Goal: Transaction & Acquisition: Book appointment/travel/reservation

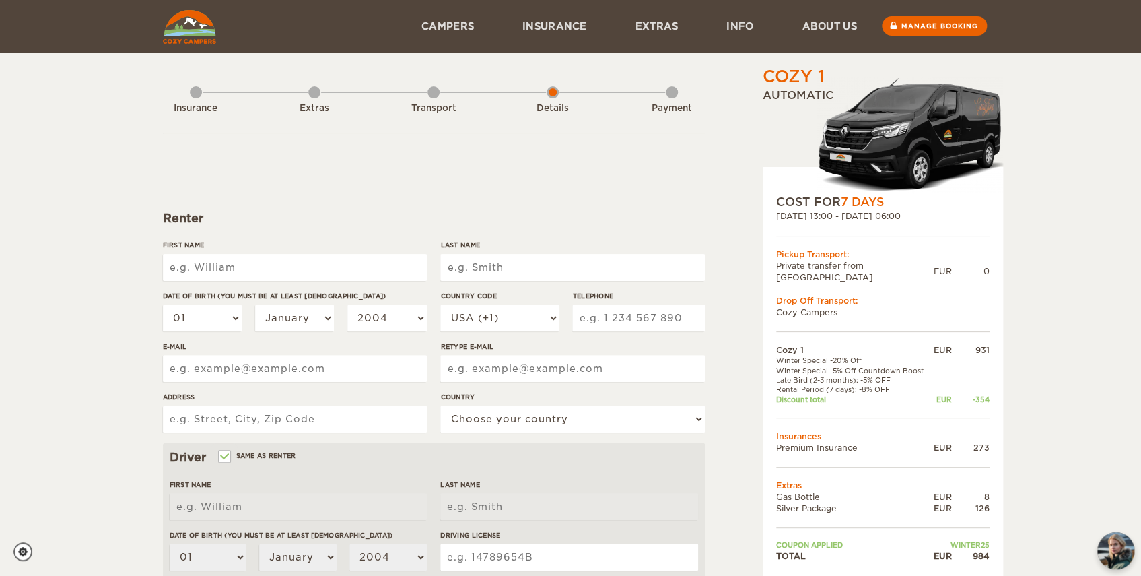
click at [338, 271] on input "First Name" at bounding box center [295, 267] width 264 height 27
type input "[PERSON_NAME]"
select select "48"
type input "602315636"
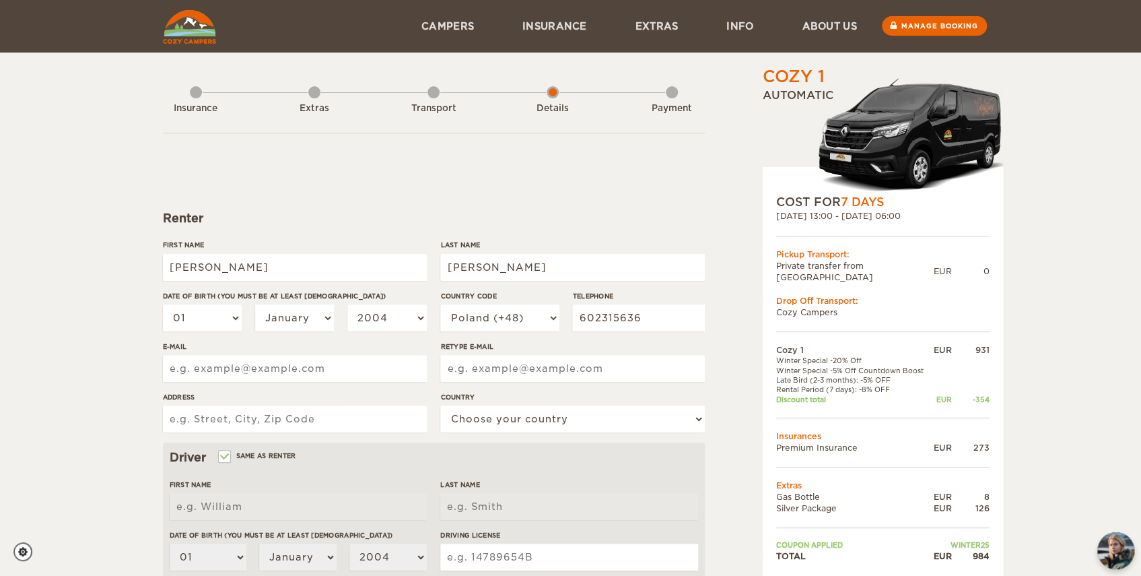
type input "[EMAIL_ADDRESS][DOMAIN_NAME]"
type input "łączna 9"
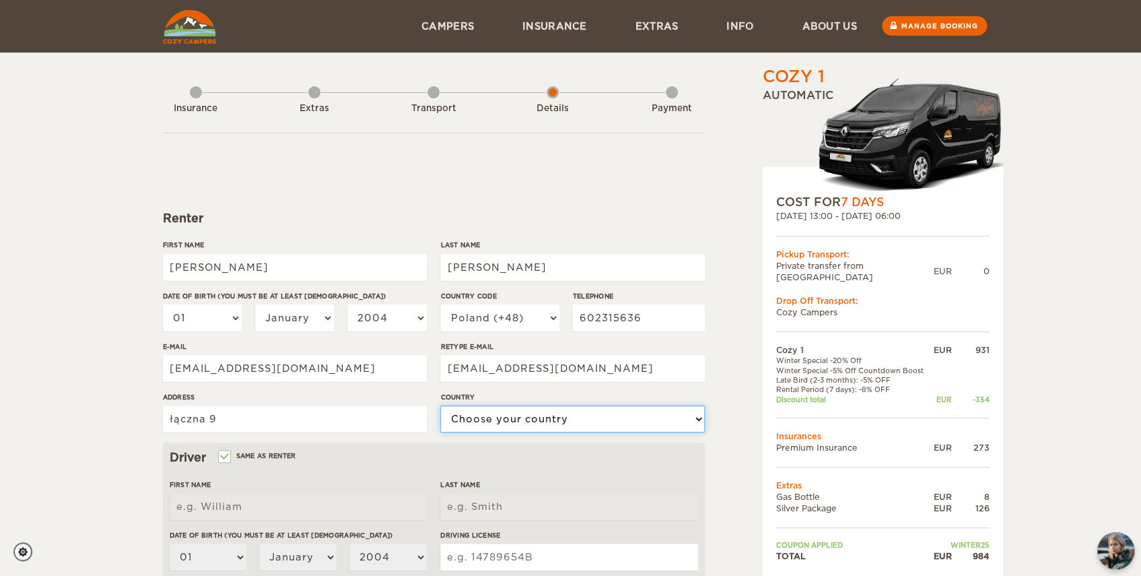
select select "166"
type input "[PERSON_NAME]"
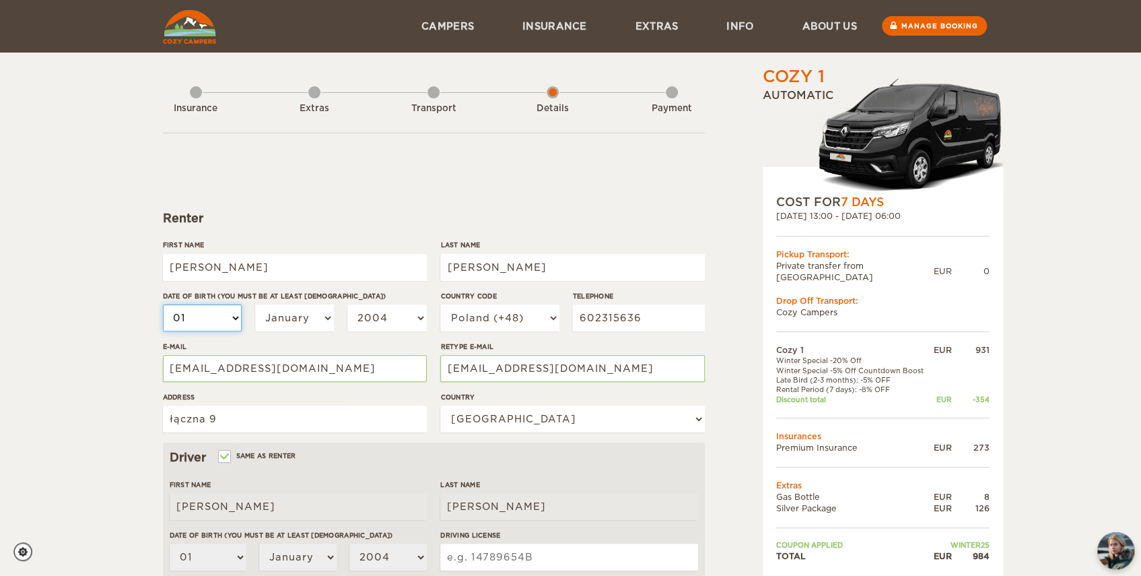
click at [209, 318] on select "01 02 03 04 05 06 07 08 09 10 11 12 13 14 15 16 17 18 19 20 21 22 23 24 25 26 2…" at bounding box center [202, 317] width 79 height 27
select select "28"
click at [163, 304] on select "01 02 03 04 05 06 07 08 09 10 11 12 13 14 15 16 17 18 19 20 21 22 23 24 25 26 2…" at bounding box center [202, 317] width 79 height 27
select select "28"
click at [312, 320] on select "January February March April May June July August September October November De…" at bounding box center [294, 317] width 79 height 27
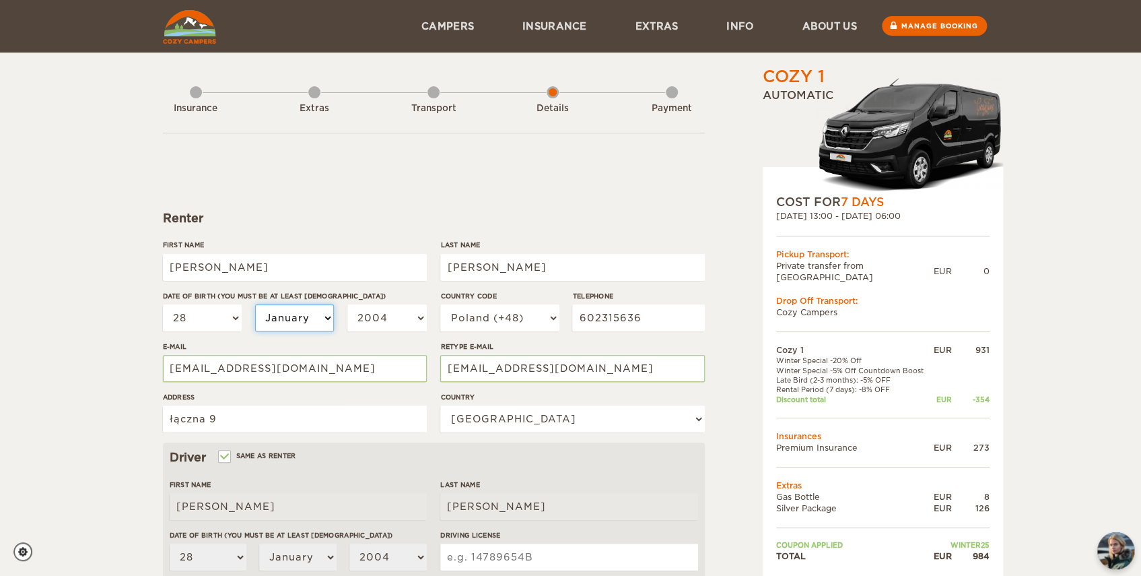
select select "12"
click at [255, 304] on select "January February March April May June July August September October November De…" at bounding box center [294, 317] width 79 height 27
select select "12"
click at [392, 322] on select "2004 2003 2002 2001 2000 1999 1998 1997 1996 1995 1994 1993 1992 1991 1990 1989…" at bounding box center [386, 317] width 79 height 27
select select "2001"
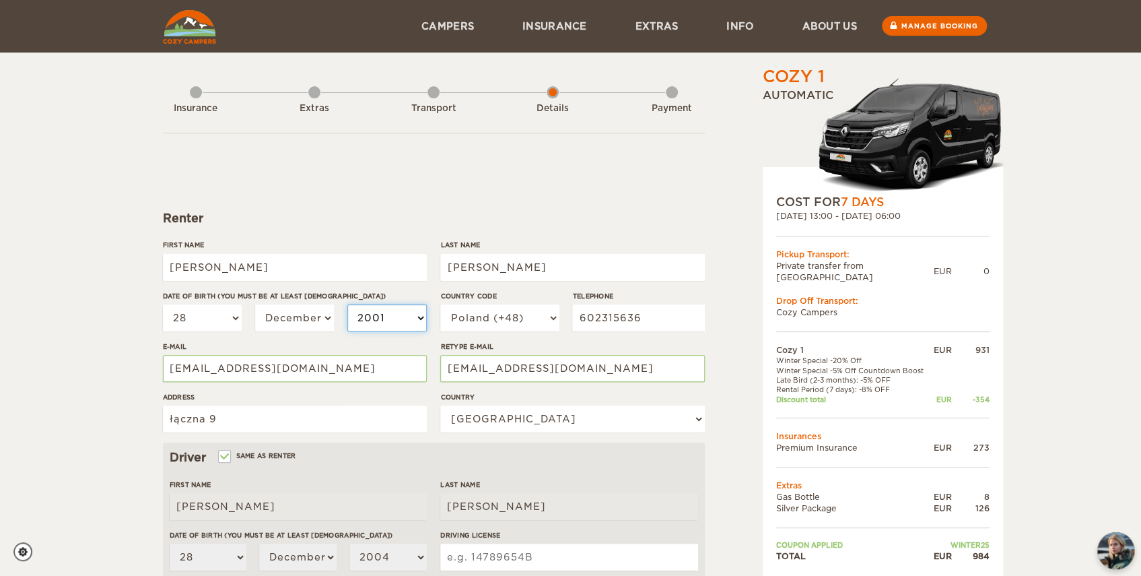
click at [347, 304] on select "2004 2003 2002 2001 2000 1999 1998 1997 1996 1995 1994 1993 1992 1991 1990 1989…" at bounding box center [386, 317] width 79 height 27
select select "2001"
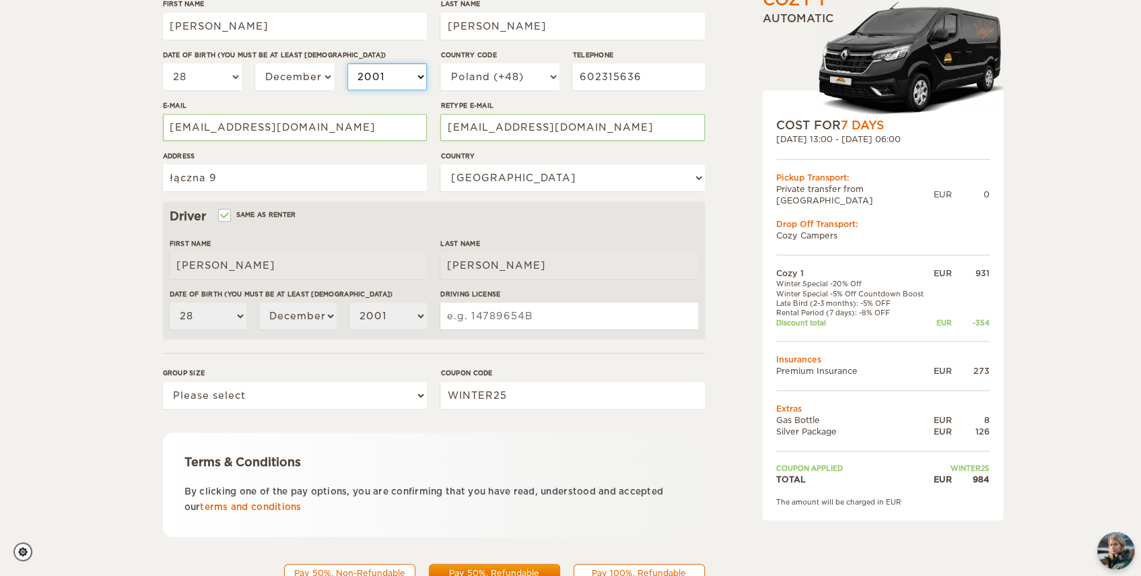
scroll to position [244, 0]
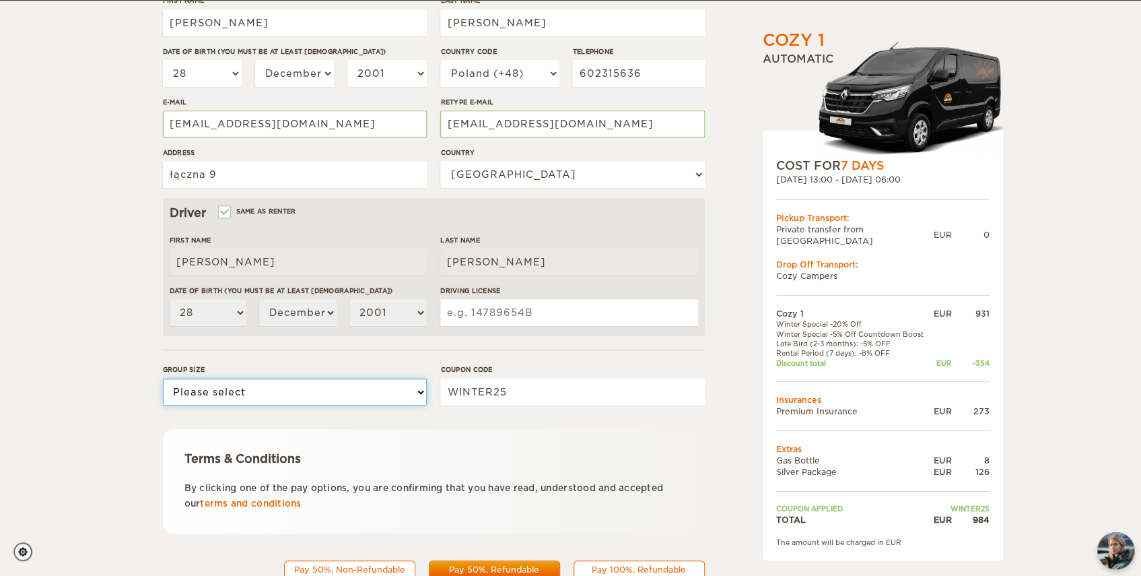
click at [355, 396] on select "Please select 1 2" at bounding box center [295, 391] width 264 height 27
select select "2"
click at [163, 378] on select "Please select 1 2" at bounding box center [295, 391] width 264 height 27
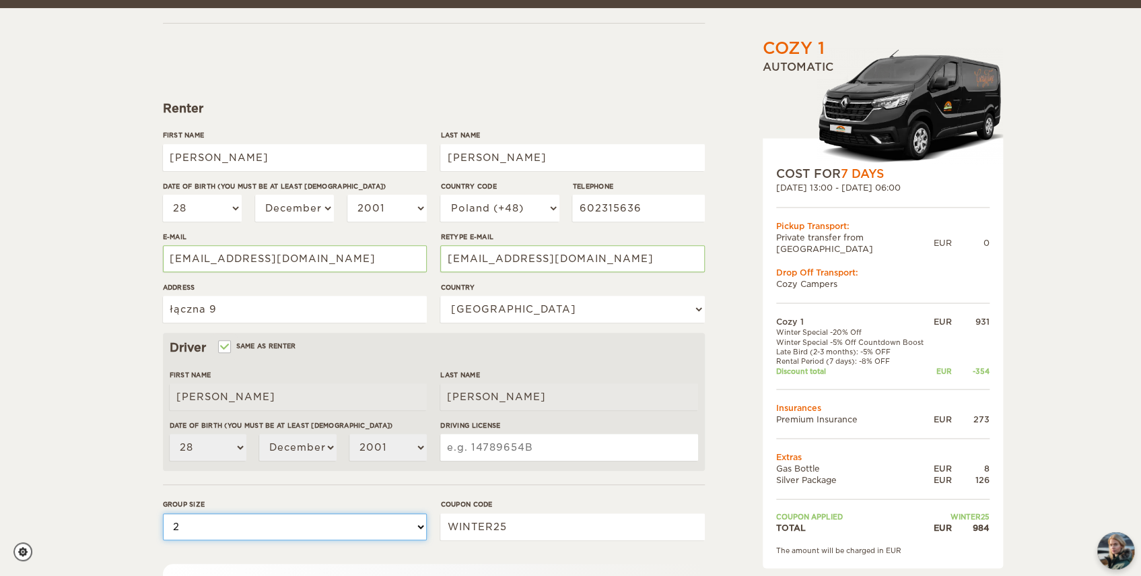
scroll to position [122, 0]
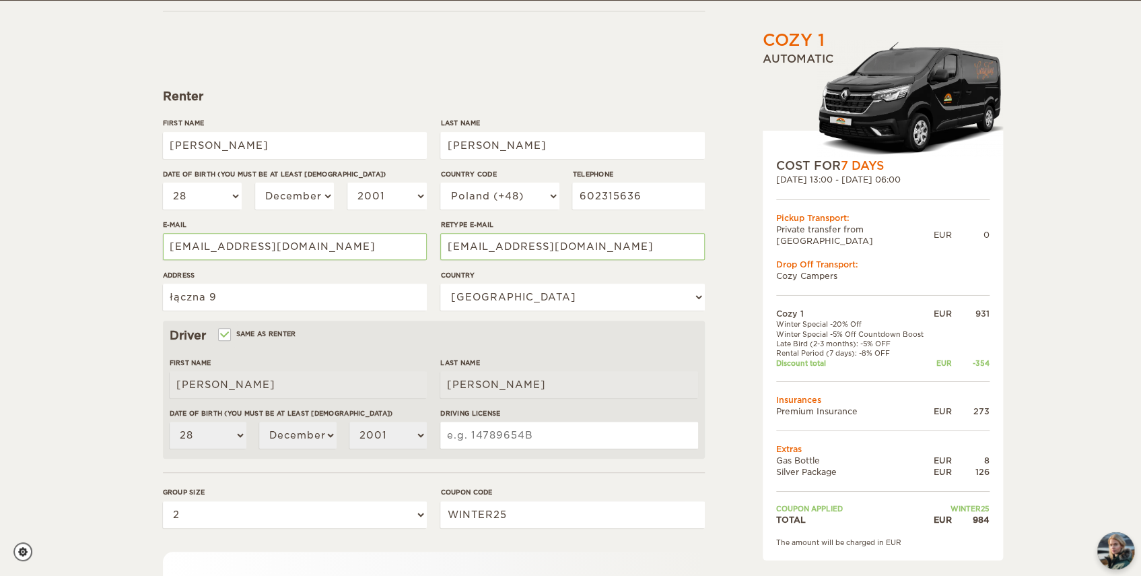
click at [538, 436] on input "Driving License" at bounding box center [568, 434] width 257 height 27
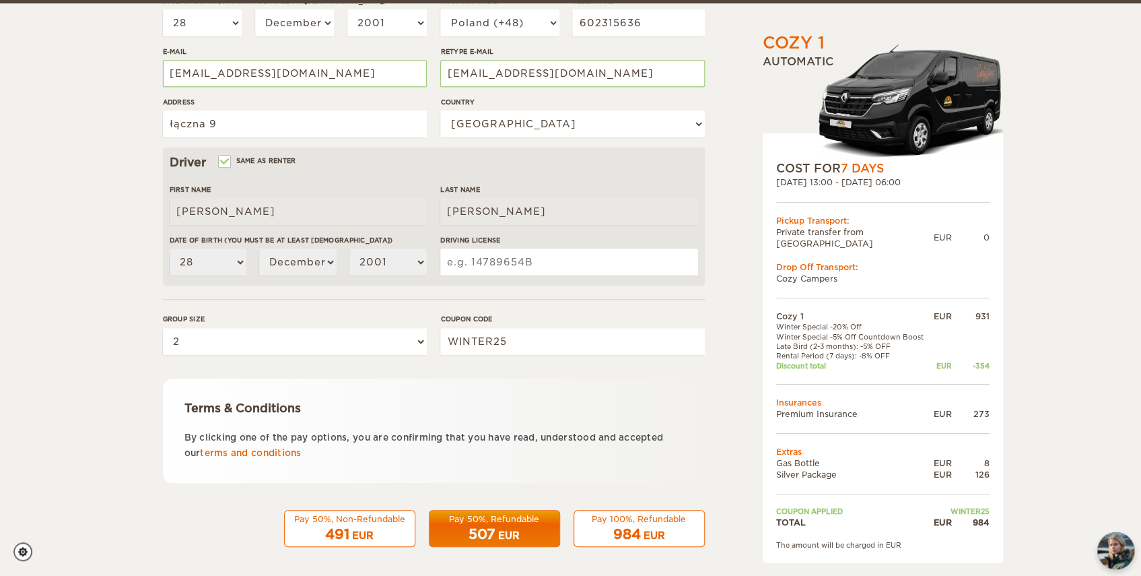
scroll to position [299, 0]
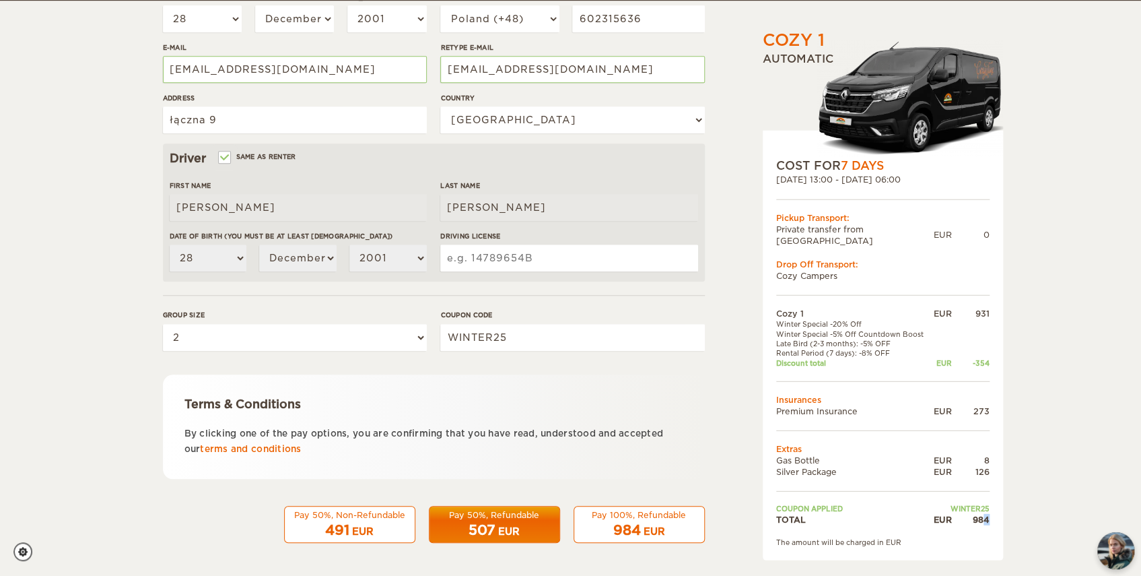
click at [988, 513] on div "984" at bounding box center [971, 518] width 38 height 11
click at [1005, 513] on div "Cozy 1 Expand Collapse Total 984 EUR Automatic COST FOR 7 Days [DATE] 13:00 - […" at bounding box center [570, 138] width 1141 height 875
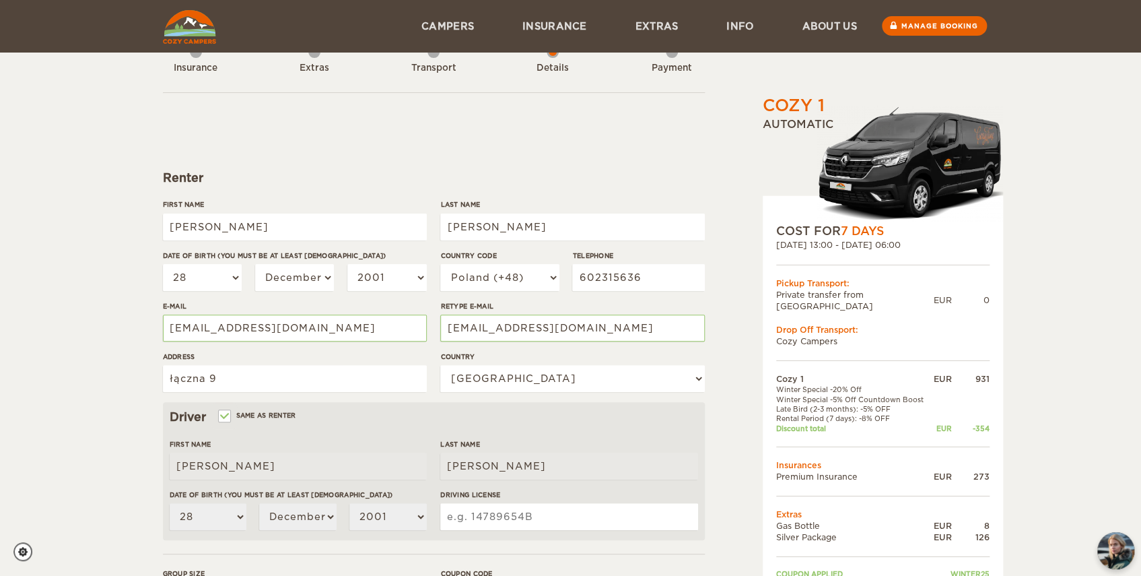
scroll to position [0, 0]
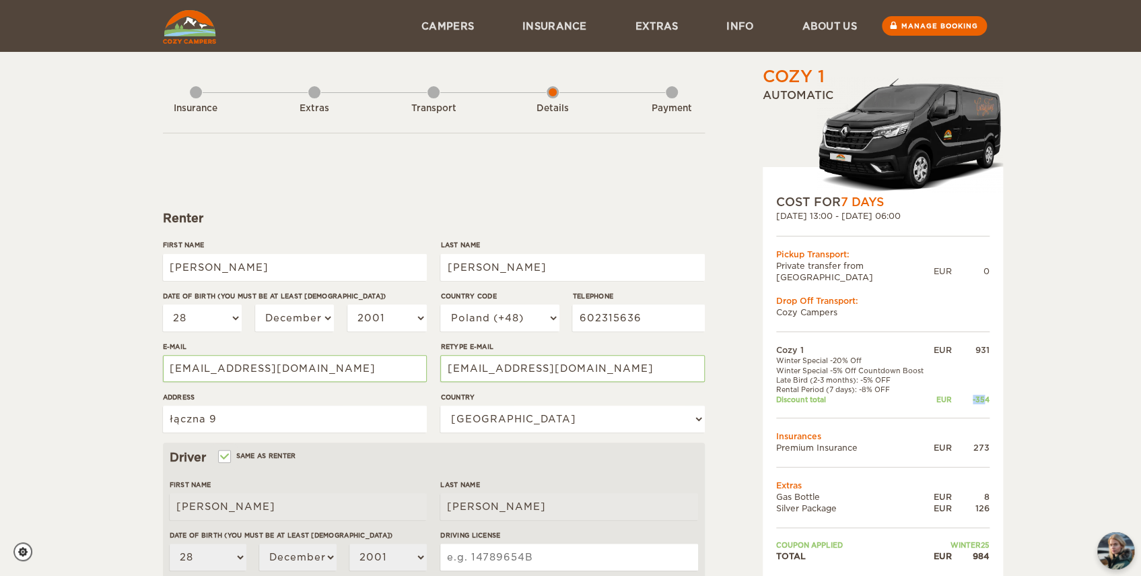
drag, startPoint x: 967, startPoint y: 385, endPoint x: 992, endPoint y: 396, distance: 28.0
click at [985, 394] on div "-354" at bounding box center [971, 398] width 38 height 9
click at [994, 397] on div "COST FOR 7 Days [DATE] 13:00 - [DATE] 06:00 Pickup Transport: Private transfer …" at bounding box center [883, 381] width 240 height 429
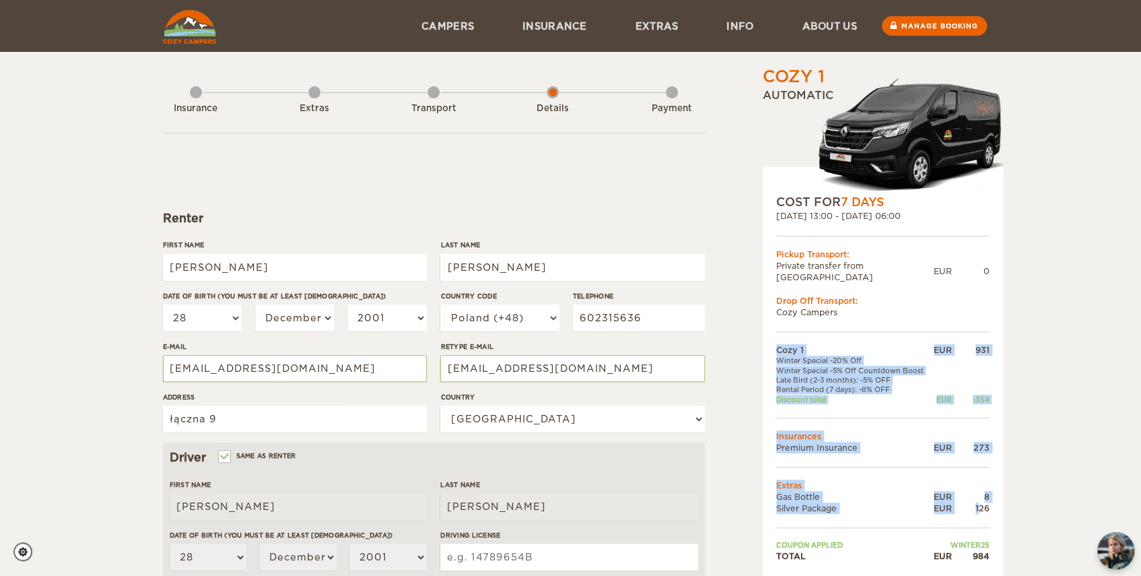
drag, startPoint x: 976, startPoint y: 496, endPoint x: 992, endPoint y: 494, distance: 16.3
click at [992, 494] on div "COST FOR 7 Days [DATE] 13:00 - [DATE] 06:00 Pickup Transport: Private transfer …" at bounding box center [883, 381] width 240 height 429
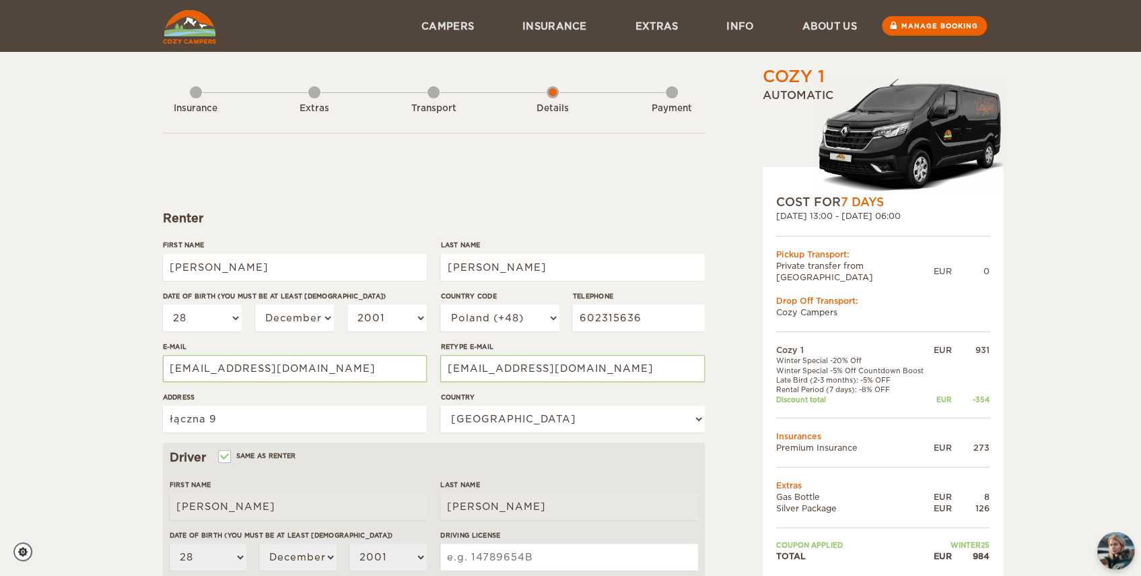
click at [969, 502] on div "126" at bounding box center [971, 507] width 38 height 11
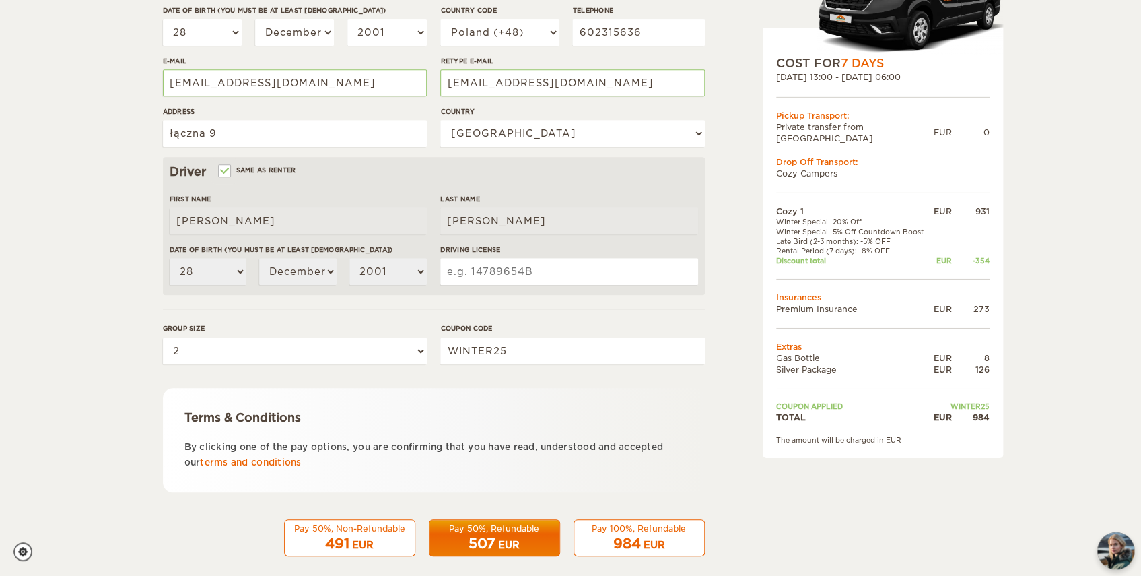
scroll to position [299, 0]
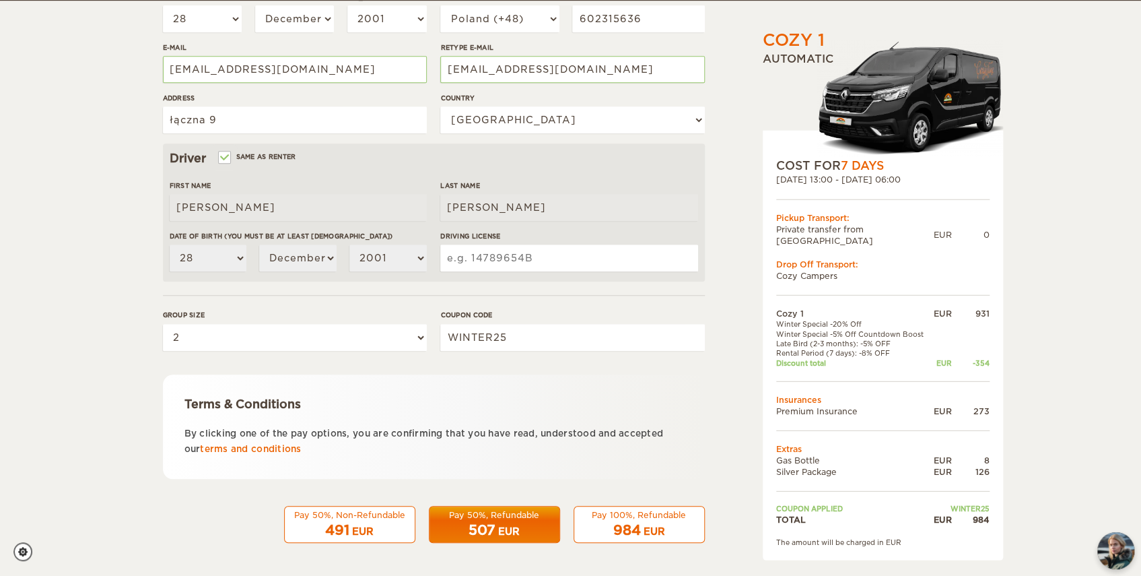
click at [388, 522] on div "491 EUR" at bounding box center [350, 530] width 114 height 20
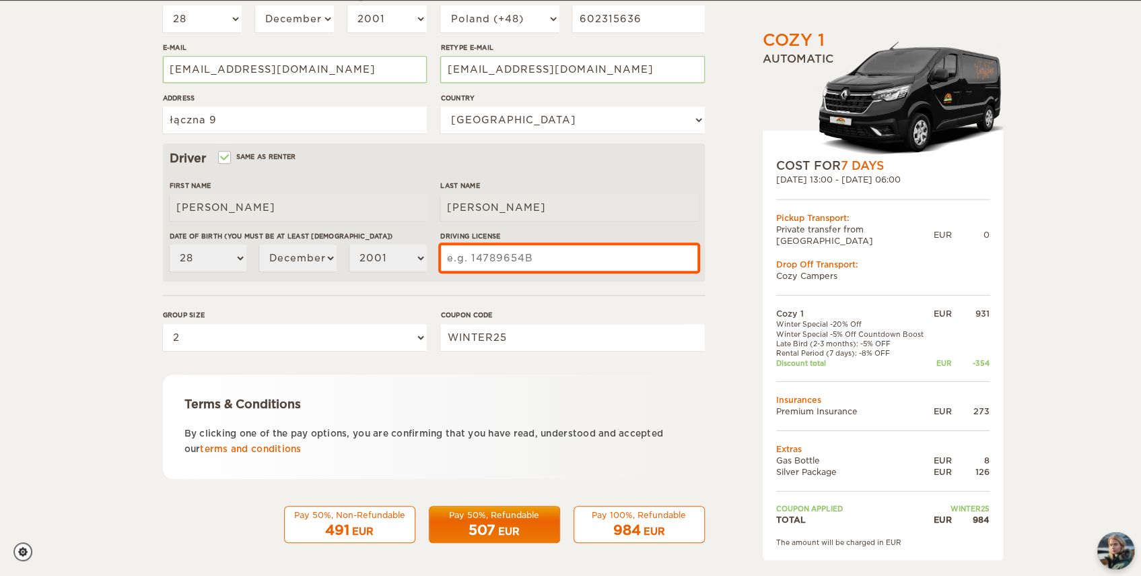
click at [526, 260] on input "Driving License" at bounding box center [568, 257] width 257 height 27
click at [569, 262] on input "Driving License" at bounding box center [568, 257] width 257 height 27
type input "00013/20/0412"
click at [499, 404] on div "Terms & Conditions" at bounding box center [433, 404] width 499 height 16
click at [354, 530] on div "EUR" at bounding box center [363, 530] width 22 height 13
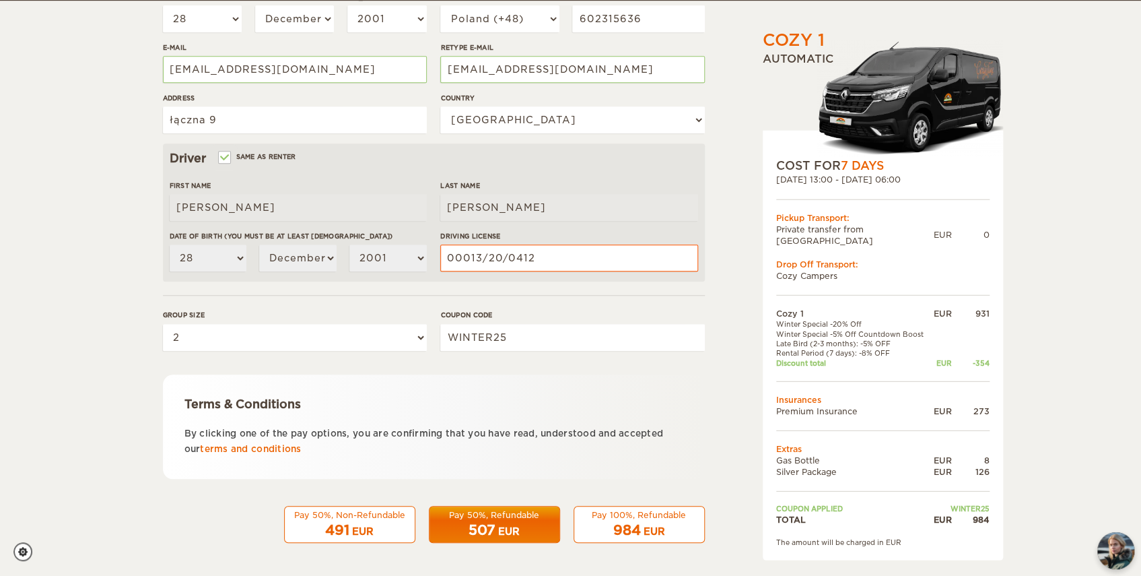
click at [462, 405] on div "Terms & Conditions" at bounding box center [433, 404] width 499 height 16
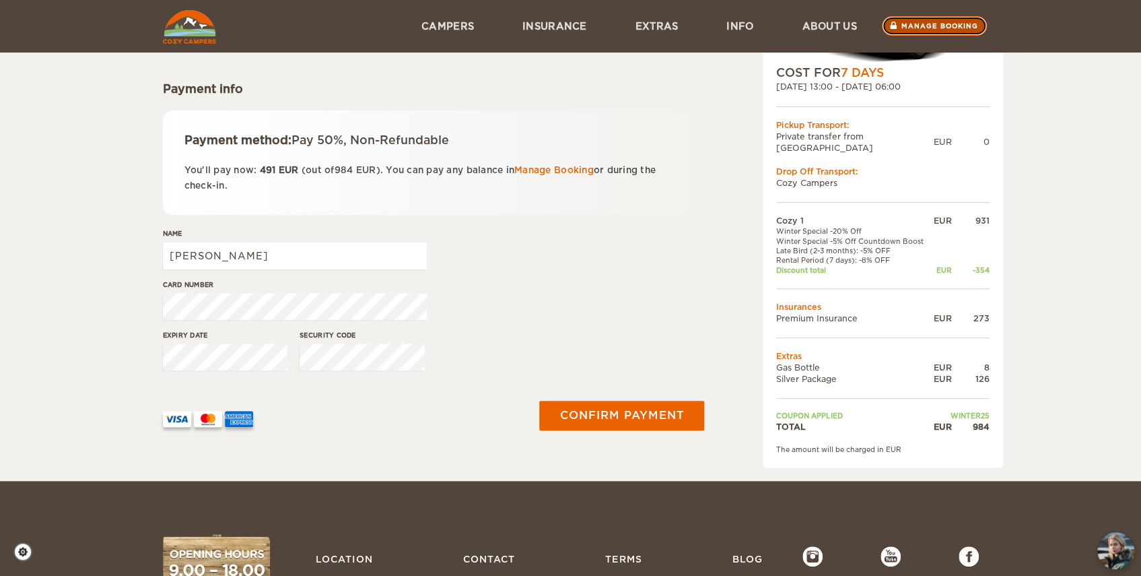
scroll to position [122, 0]
